Goal: Information Seeking & Learning: Learn about a topic

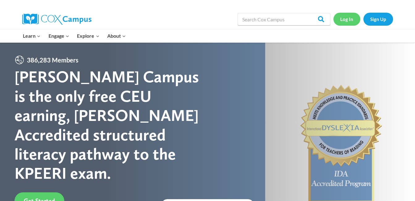
click at [348, 20] on link "Log In" at bounding box center [346, 19] width 27 height 13
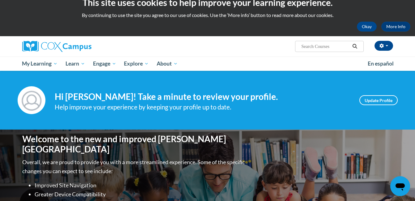
scroll to position [4, 0]
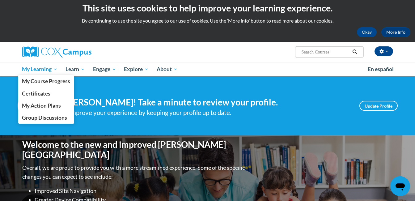
click at [41, 72] on span "My Learning" at bounding box center [39, 68] width 35 height 7
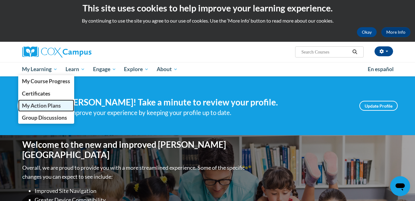
click at [41, 104] on span "My Action Plans" at bounding box center [41, 105] width 39 height 6
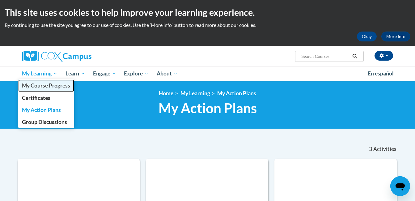
click at [51, 87] on span "My Course Progress" at bounding box center [46, 85] width 48 height 6
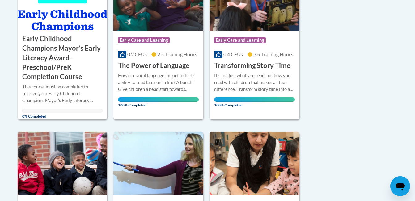
scroll to position [148, 0]
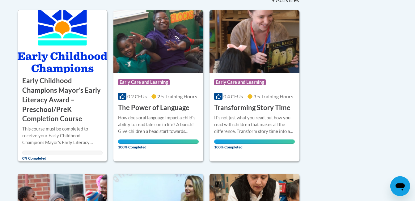
click at [38, 102] on h3 "Early Childhood Champions Mayor’s Early Literacy Award – Preschool/PreK Complet…" at bounding box center [62, 100] width 81 height 48
